Goal: Find specific page/section: Find specific page/section

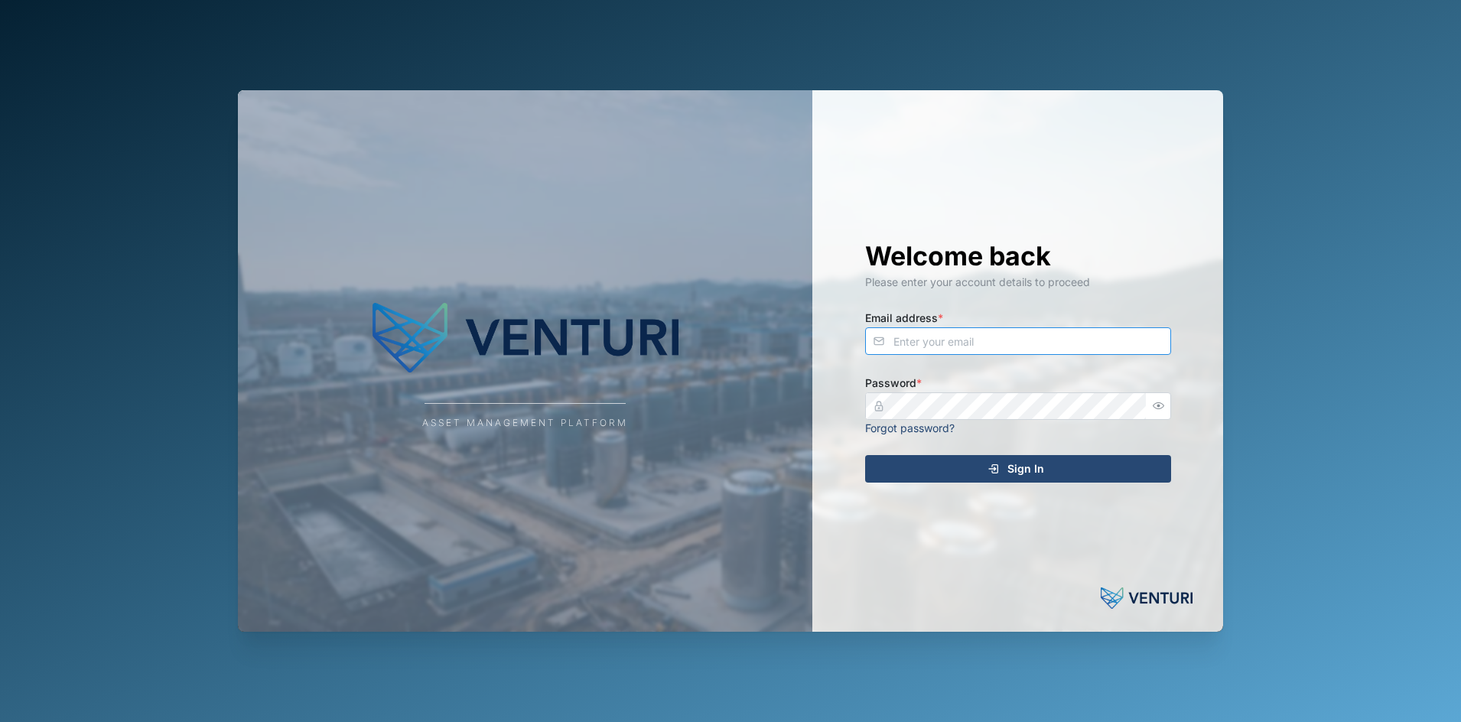
type input "julius.pamplona@venturi.io"
click at [1005, 455] on button "Sign In" at bounding box center [1018, 469] width 306 height 28
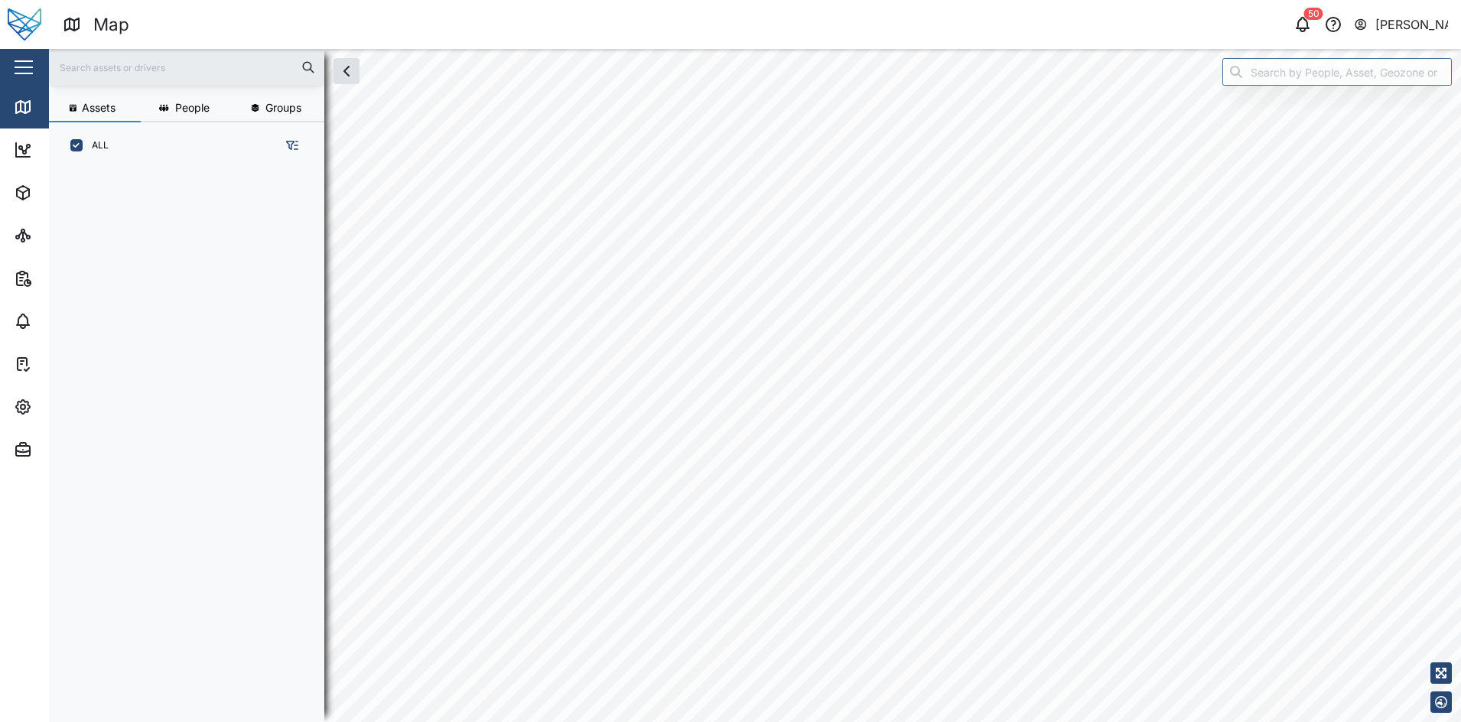
scroll to position [466, 236]
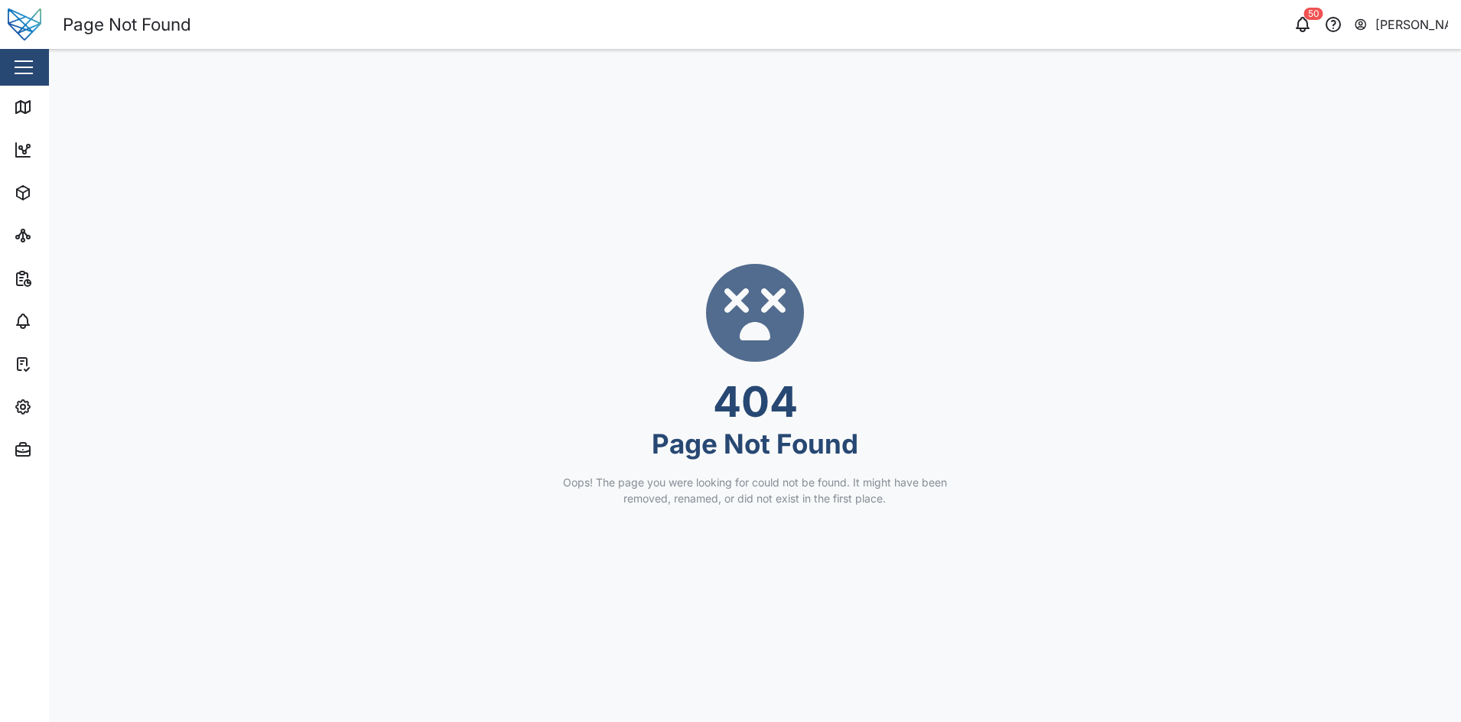
click at [44, 61] on div "Close" at bounding box center [99, 67] width 199 height 37
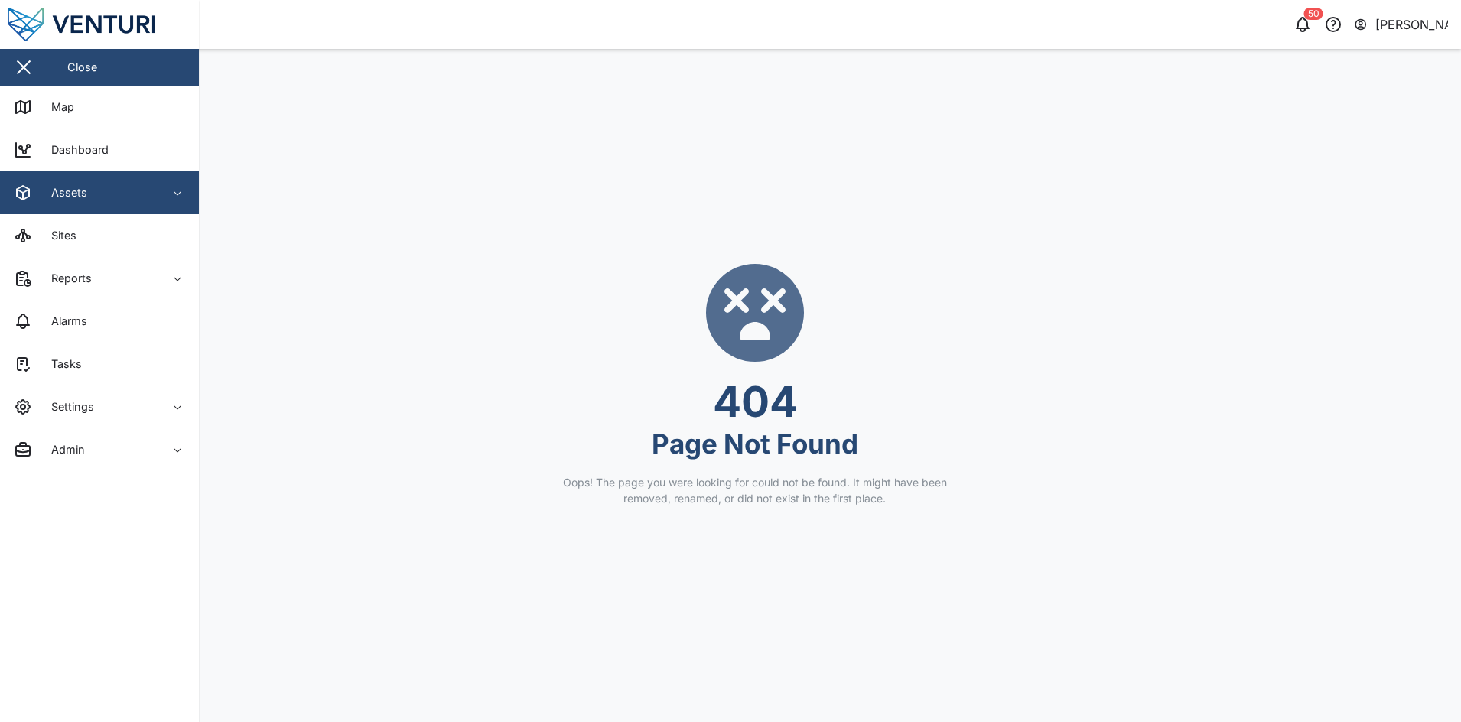
click at [115, 191] on div "Assets" at bounding box center [83, 193] width 139 height 18
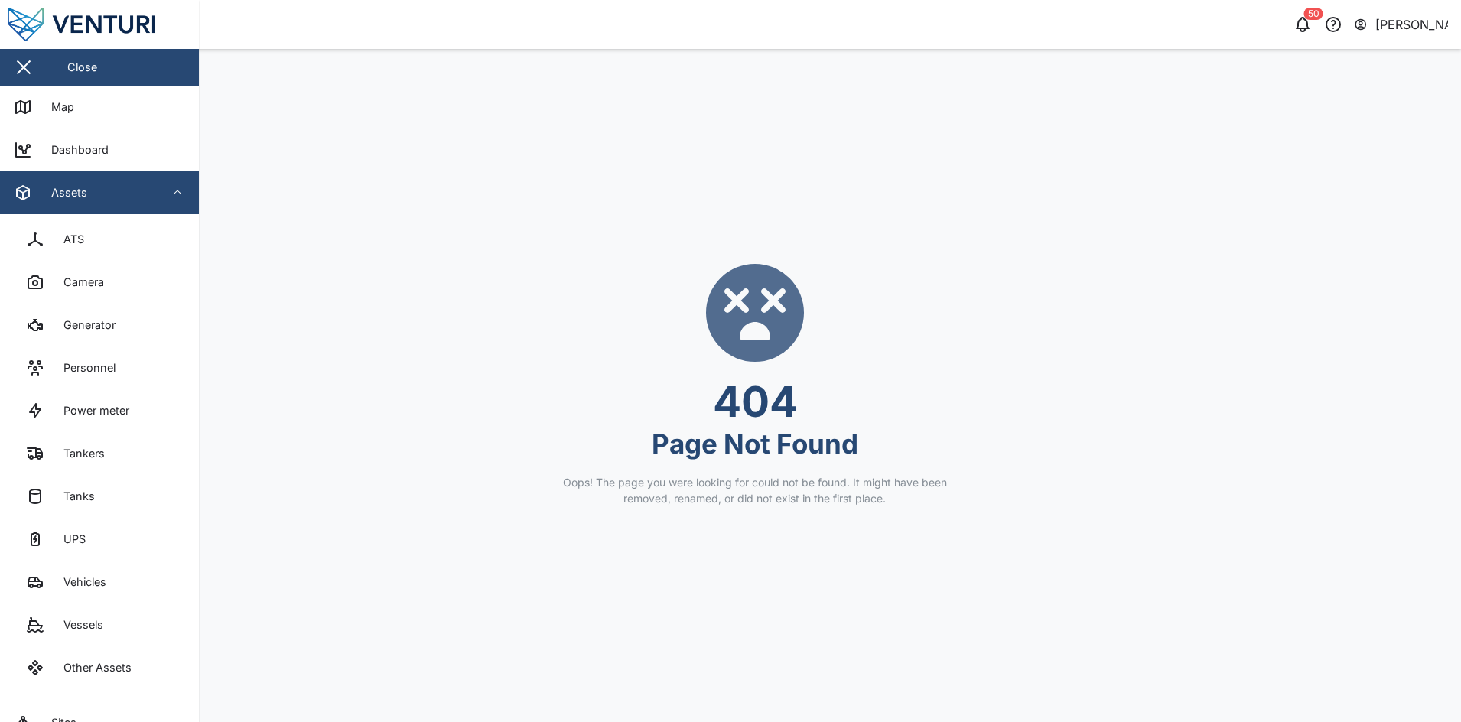
scroll to position [236, 0]
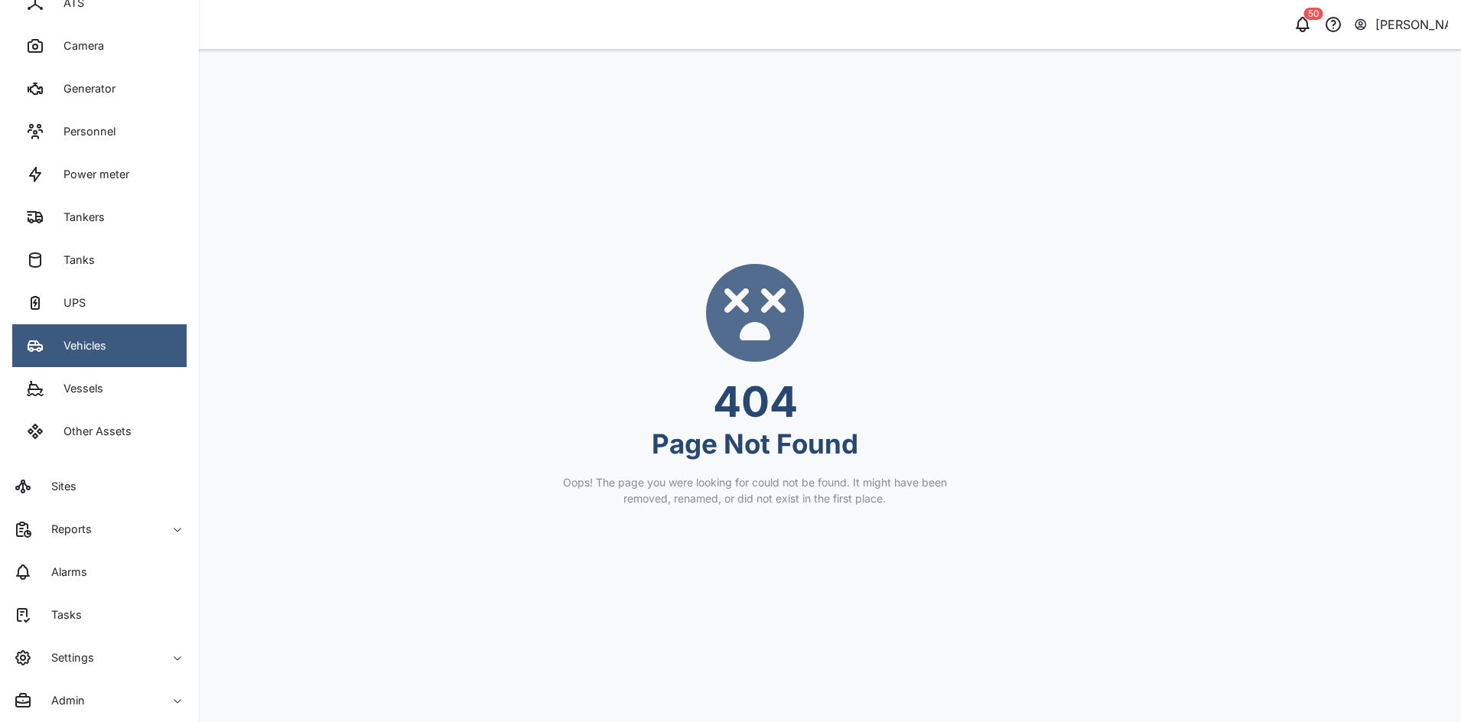
click at [118, 350] on link "Vehicles" at bounding box center [99, 345] width 174 height 43
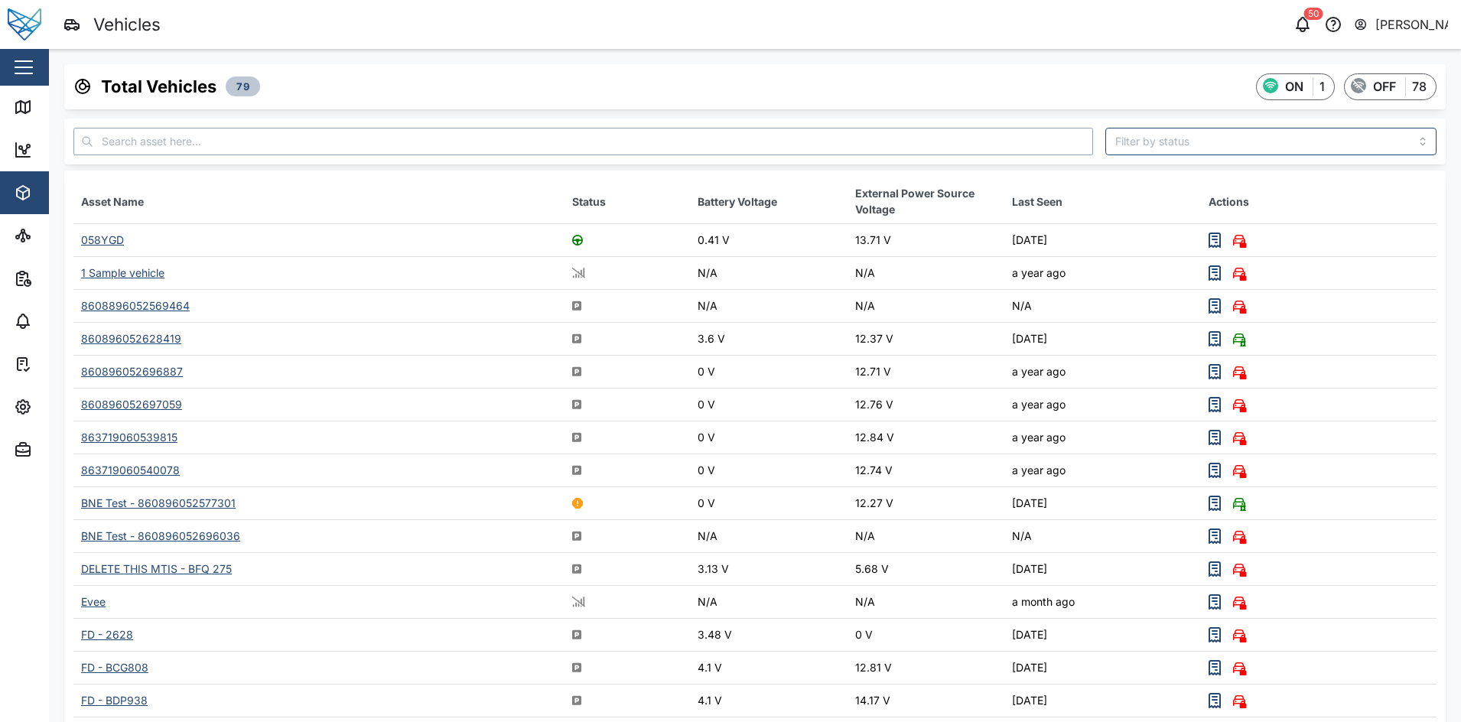
click at [371, 130] on input "text" at bounding box center [582, 142] width 1019 height 28
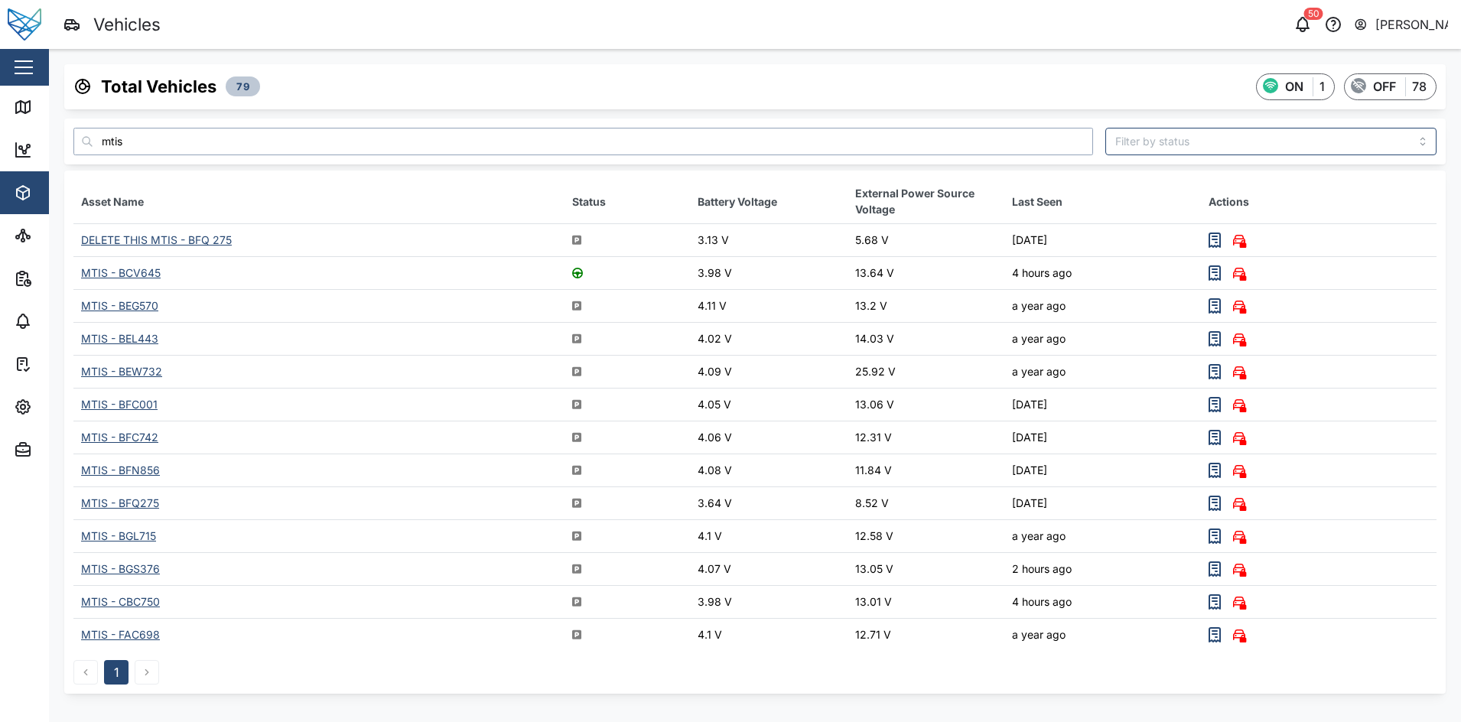
type input "mtis"
click at [138, 275] on div "MTIS - BCV645" at bounding box center [121, 272] width 80 height 13
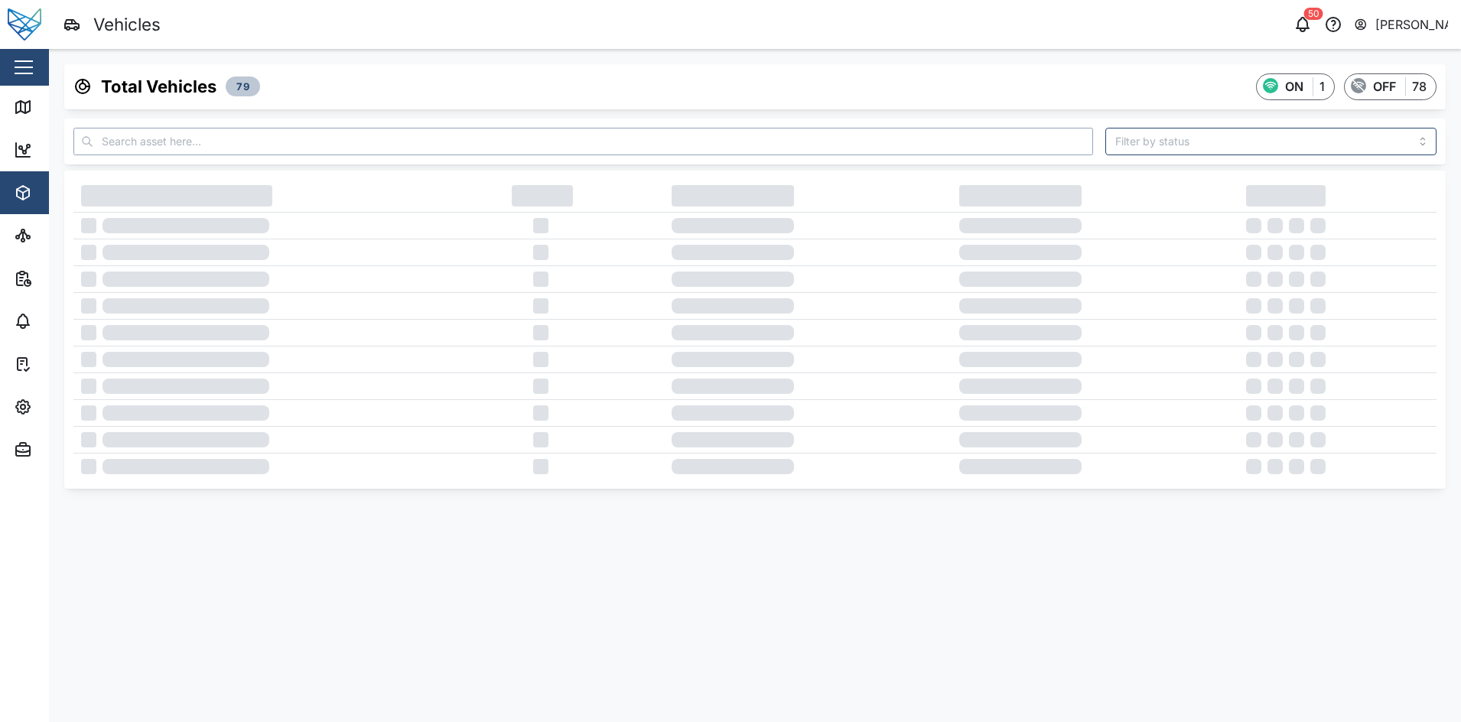
click at [212, 138] on input "text" at bounding box center [582, 142] width 1019 height 28
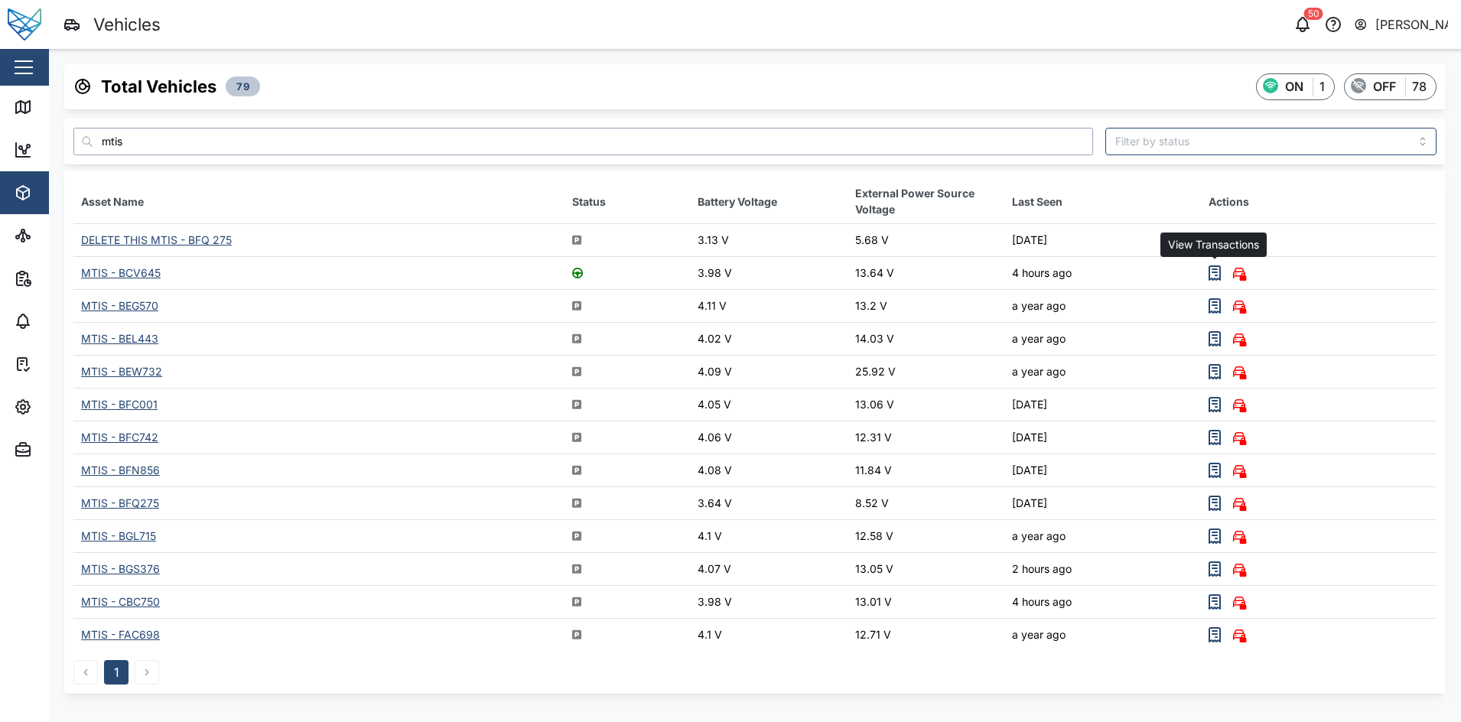
type input "mtis"
click at [1215, 279] on icon "button" at bounding box center [1214, 273] width 11 height 14
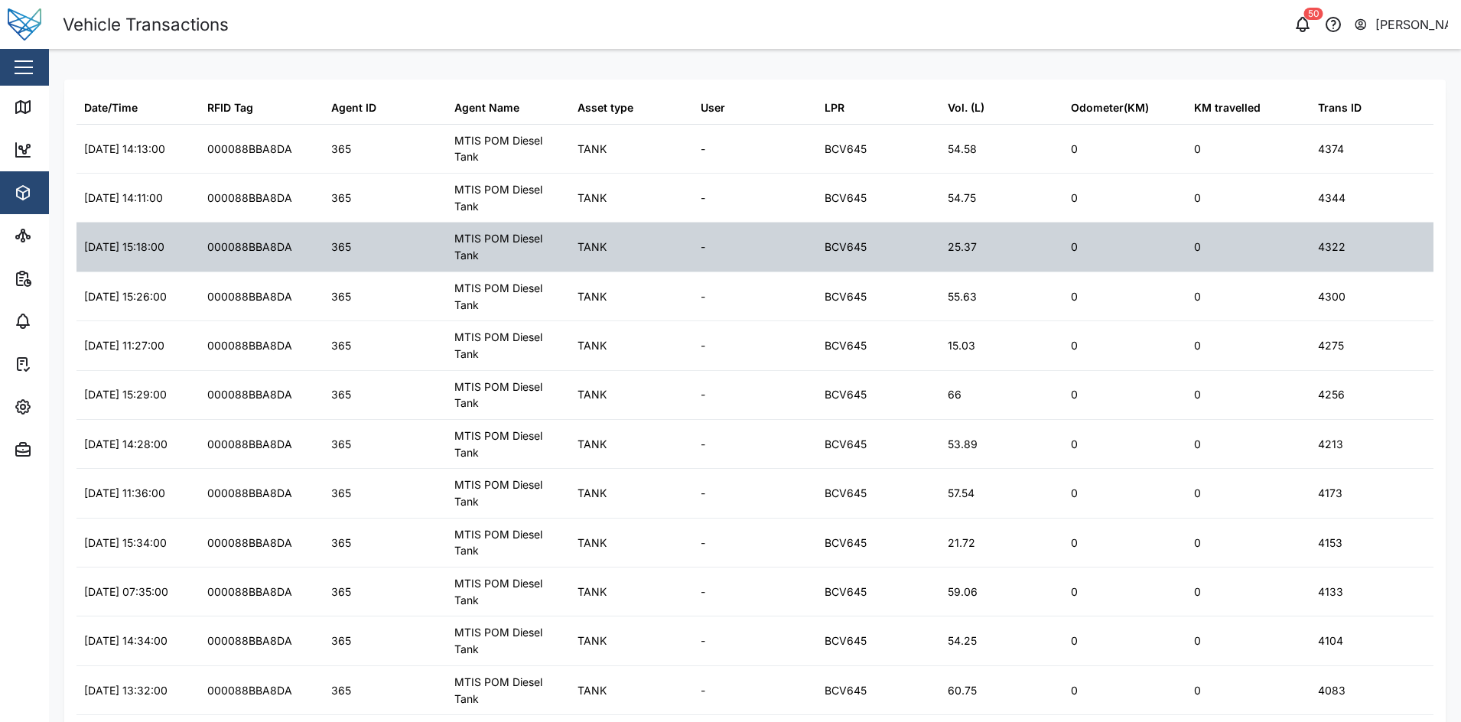
click at [988, 235] on div "25.37" at bounding box center [1001, 247] width 123 height 48
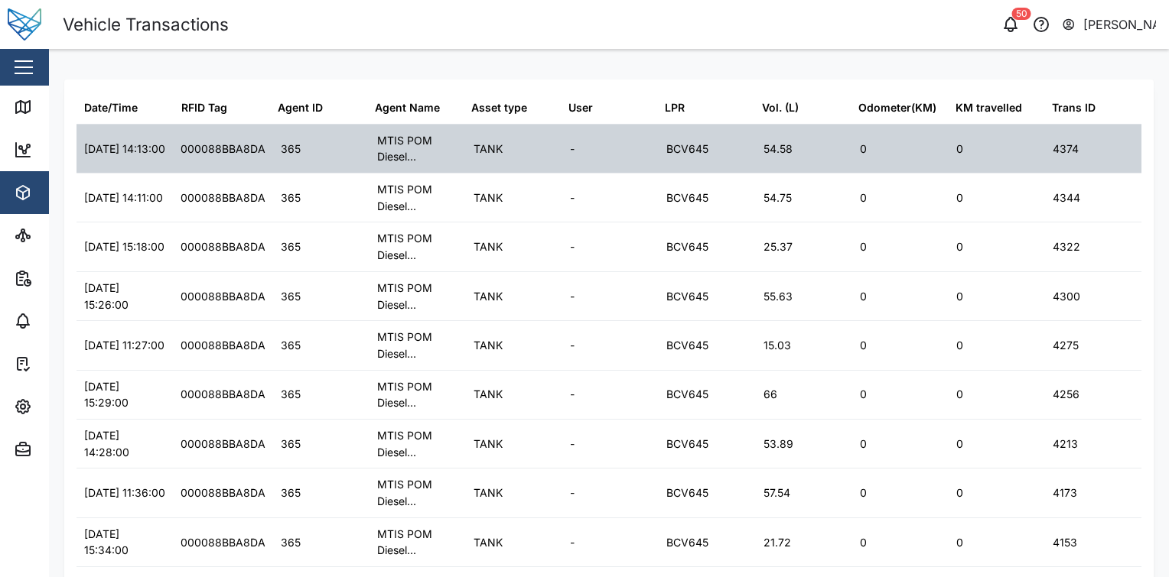
click at [632, 147] on div "-" at bounding box center [610, 149] width 96 height 48
